Goal: Find specific page/section: Find specific page/section

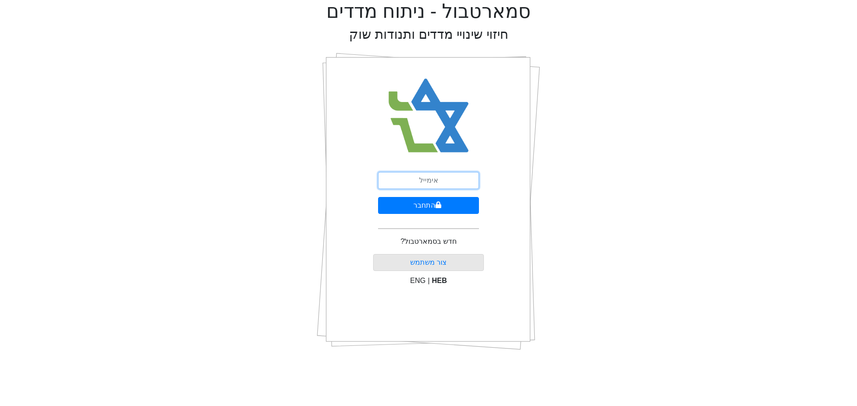
click at [445, 184] on input "email" at bounding box center [428, 180] width 101 height 17
type input "[EMAIL_ADDRESS][DOMAIN_NAME]"
click at [440, 203] on icon "submit" at bounding box center [438, 205] width 6 height 7
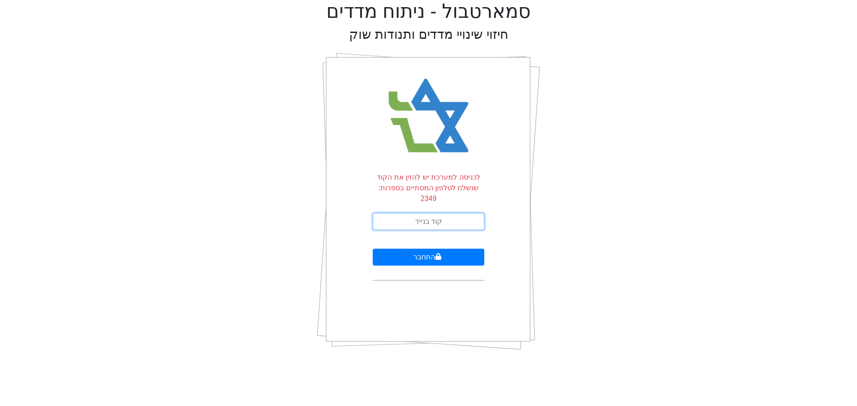
click at [442, 213] on input "text" at bounding box center [429, 221] width 112 height 17
type input "943053"
click at [434, 253] on button "התחבר" at bounding box center [429, 257] width 112 height 17
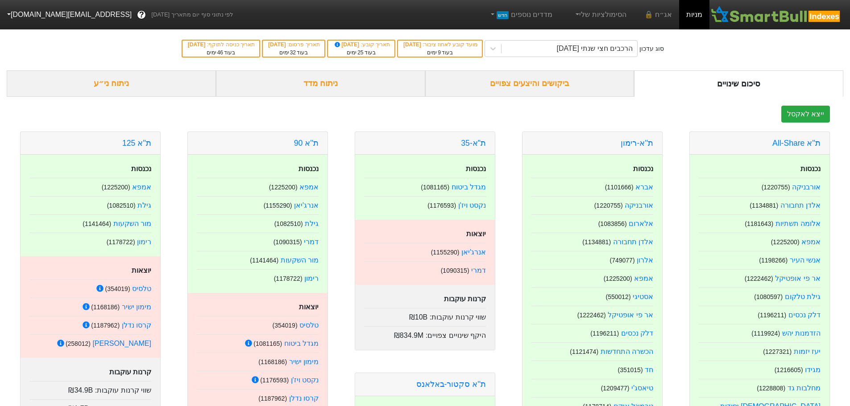
click at [560, 89] on div "ביקושים והיצעים צפויים" at bounding box center [529, 83] width 209 height 26
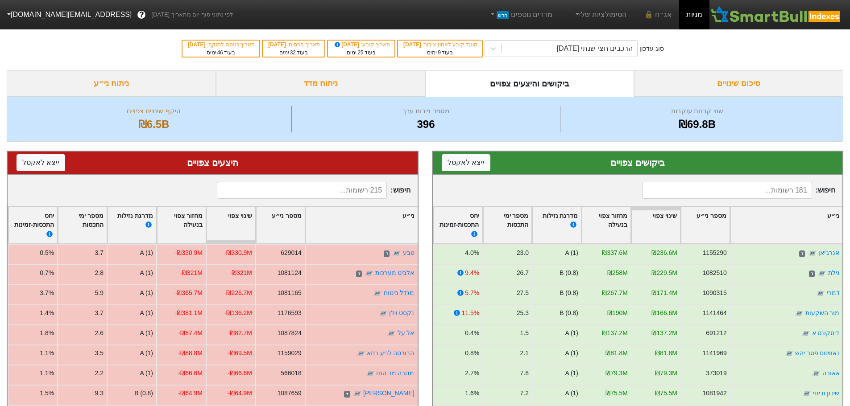
click at [708, 188] on input at bounding box center [727, 190] width 170 height 17
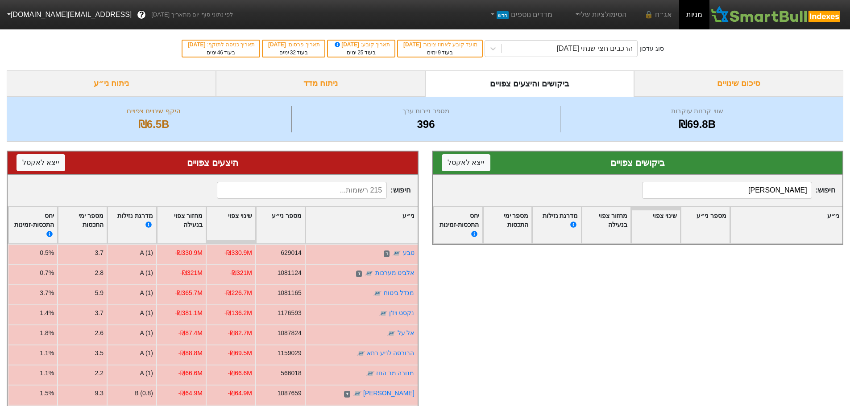
type input "[PERSON_NAME]"
click at [796, 185] on input "[PERSON_NAME]" at bounding box center [727, 190] width 170 height 17
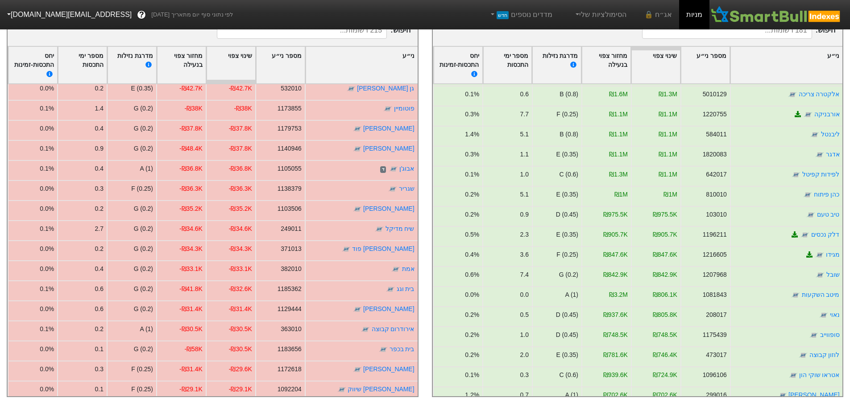
scroll to position [1537, 0]
